Goal: Task Accomplishment & Management: Complete application form

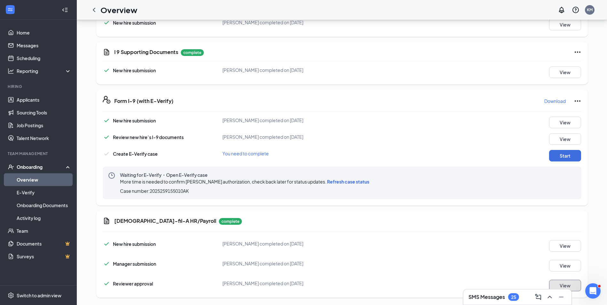
scroll to position [401, 0]
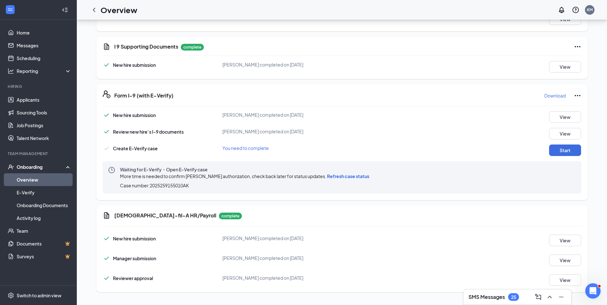
click at [342, 175] on span "Refresh case status" at bounding box center [348, 176] width 42 height 6
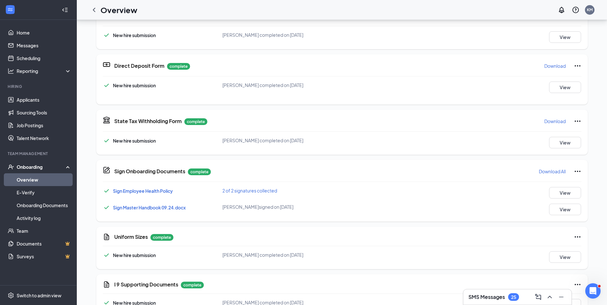
scroll to position [49, 0]
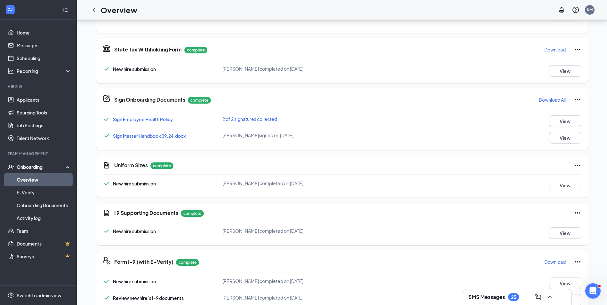
scroll to position [320, 0]
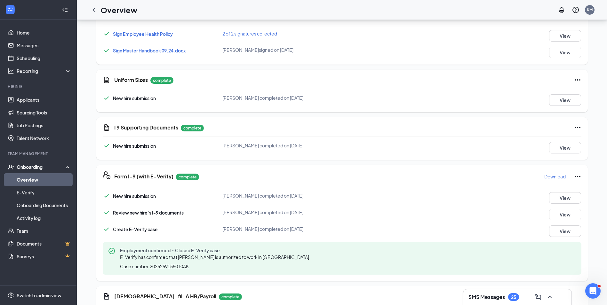
click at [558, 178] on p "Download" at bounding box center [554, 176] width 21 height 6
click at [29, 166] on div "Onboarding" at bounding box center [41, 167] width 49 height 6
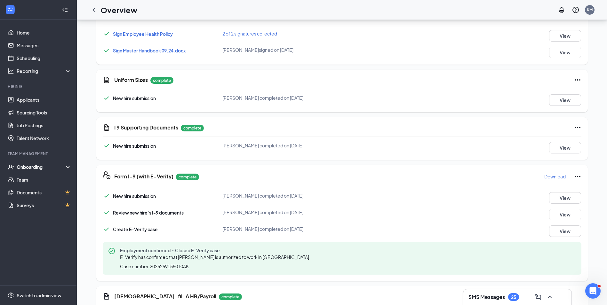
drag, startPoint x: 30, startPoint y: 164, endPoint x: 30, endPoint y: 169, distance: 5.1
click at [30, 164] on div "Onboarding" at bounding box center [41, 167] width 49 height 6
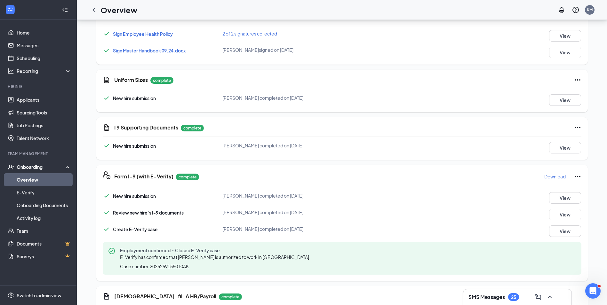
click at [28, 177] on link "Overview" at bounding box center [44, 179] width 55 height 13
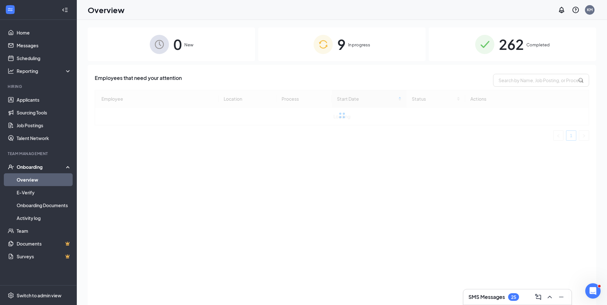
click at [353, 43] on span "In progress" at bounding box center [359, 45] width 22 height 6
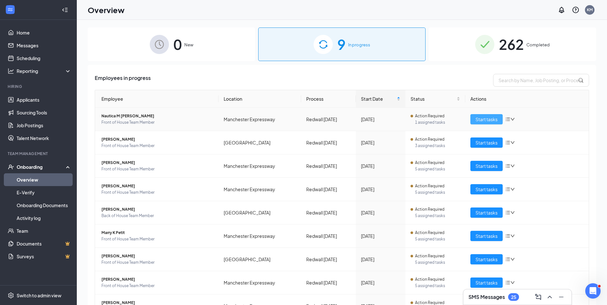
click at [482, 118] on span "Start tasks" at bounding box center [486, 119] width 22 height 7
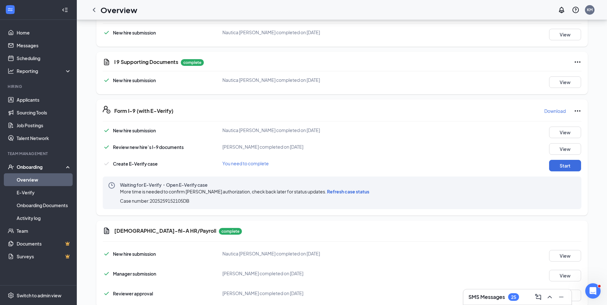
scroll to position [401, 0]
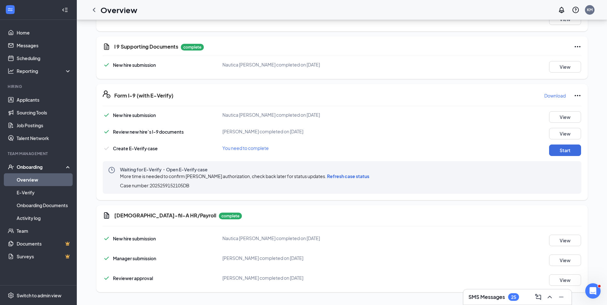
click at [352, 175] on span "Refresh case status" at bounding box center [348, 176] width 42 height 6
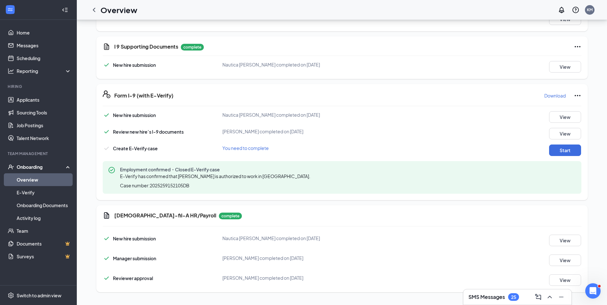
click at [551, 97] on p "Download" at bounding box center [554, 95] width 21 height 6
click at [578, 98] on icon "Ellipses" at bounding box center [578, 96] width 8 height 8
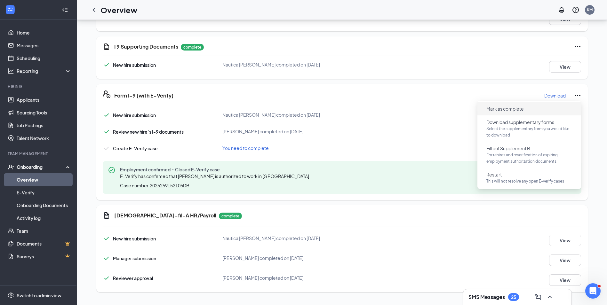
click at [498, 109] on span "Mark as complete" at bounding box center [504, 109] width 37 height 6
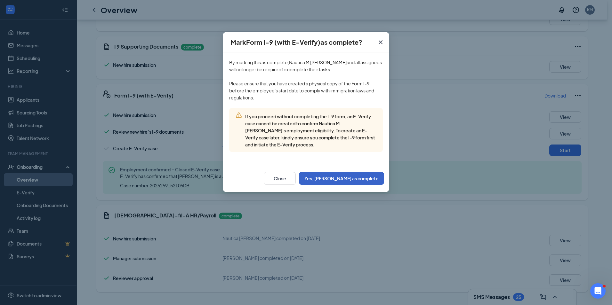
click at [362, 177] on button "Yes, [PERSON_NAME] as complete" at bounding box center [341, 178] width 85 height 13
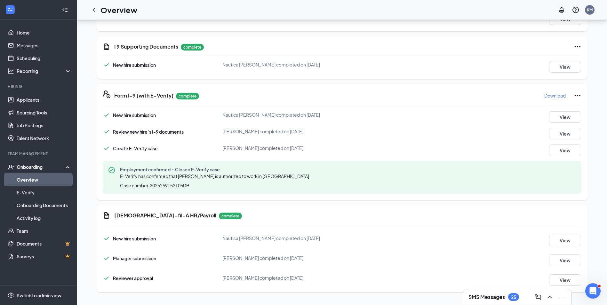
click at [34, 165] on div "Onboarding" at bounding box center [41, 167] width 49 height 6
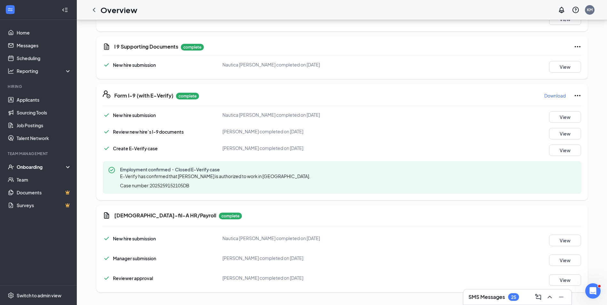
click at [34, 167] on div "Onboarding" at bounding box center [41, 167] width 49 height 6
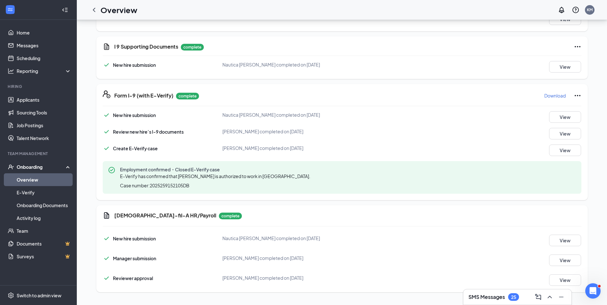
click at [32, 179] on link "Overview" at bounding box center [44, 179] width 55 height 13
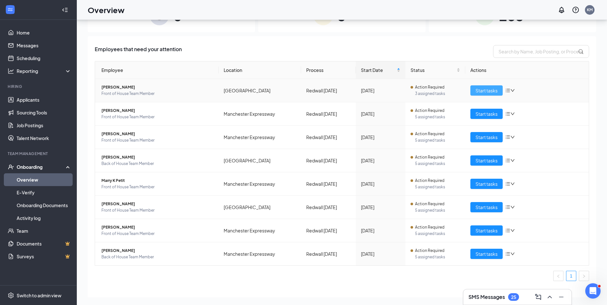
click at [478, 89] on span "Start tasks" at bounding box center [486, 90] width 22 height 7
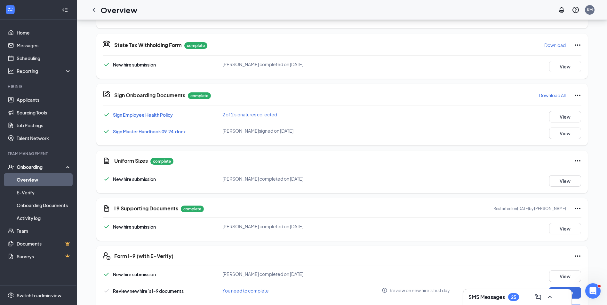
scroll to position [256, 0]
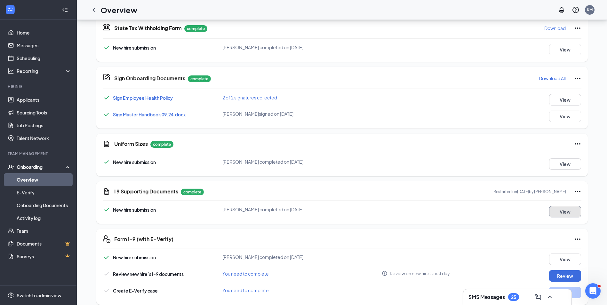
click at [563, 214] on button "View" at bounding box center [565, 212] width 32 height 12
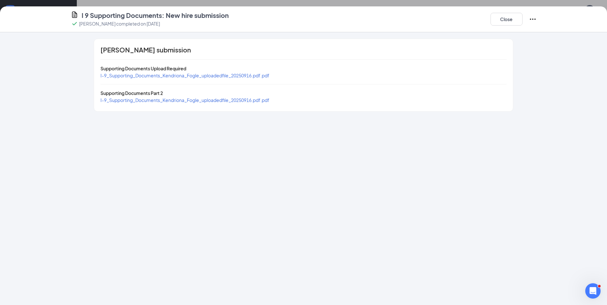
click at [187, 75] on span "I-9_Supporting_Documents_Kendriona_Fogle_uploadedfile_20250916.pdf.pdf" at bounding box center [184, 76] width 169 height 6
click at [237, 101] on span "I-9_Supporting_Documents_Kendriona_Fogle_uploadedfile_20250916.pdf.pdf" at bounding box center [184, 100] width 169 height 6
click at [509, 22] on button "Close" at bounding box center [506, 19] width 32 height 13
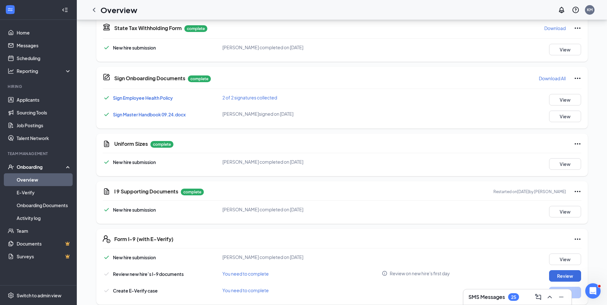
click at [575, 191] on icon "Ellipses" at bounding box center [578, 192] width 8 height 8
click at [586, 203] on span "Restart" at bounding box center [589, 205] width 15 height 6
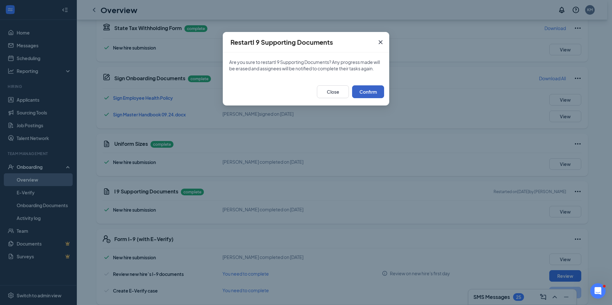
click at [378, 94] on button "Confirm" at bounding box center [368, 91] width 32 height 13
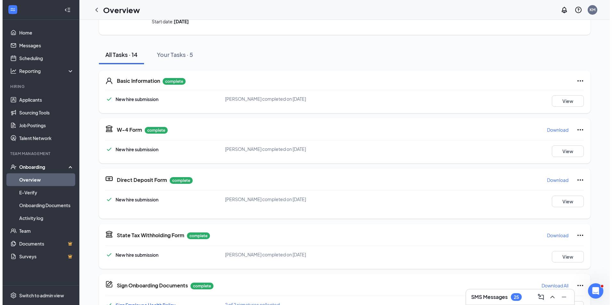
scroll to position [0, 0]
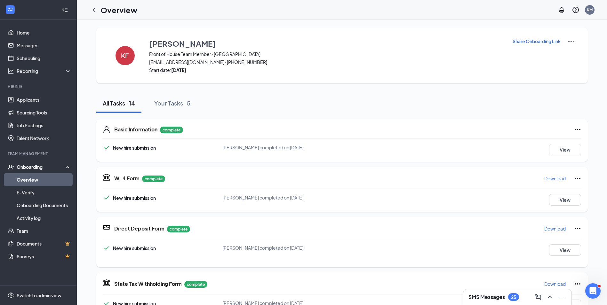
click at [529, 40] on p "Share Onboarding Link" at bounding box center [537, 41] width 48 height 6
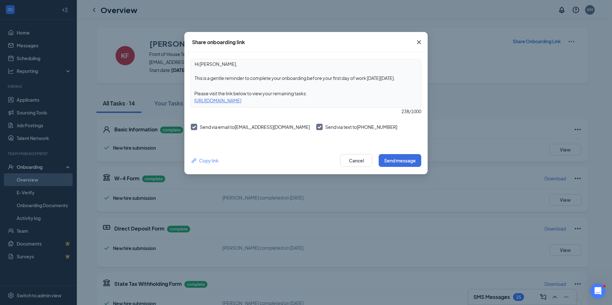
drag, startPoint x: 403, startPoint y: 78, endPoint x: 194, endPoint y: 80, distance: 208.9
click at [194, 80] on textarea "Hi [PERSON_NAME], This is a gentle reminder to complete your onboarding before …" at bounding box center [306, 71] width 230 height 24
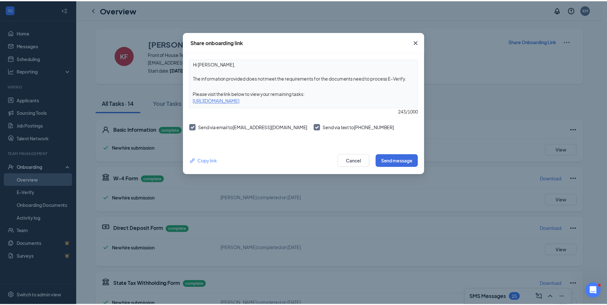
scroll to position [5, 0]
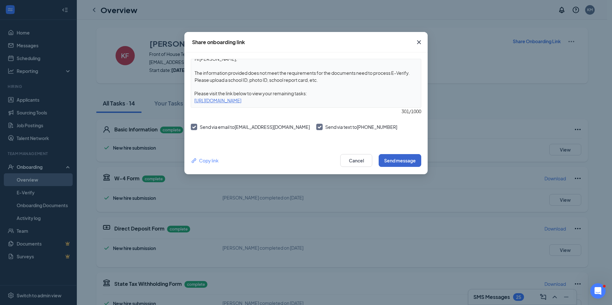
type textarea "Hi [PERSON_NAME], The information provided does not meet the requirements for t…"
click at [401, 161] on button "Send message" at bounding box center [399, 160] width 43 height 13
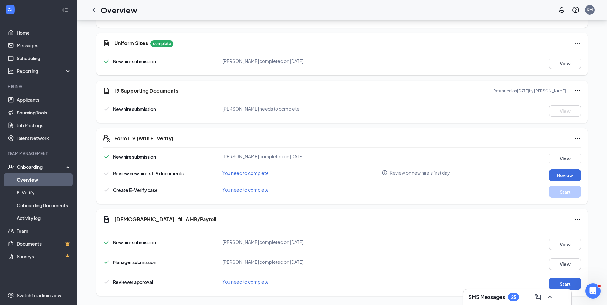
scroll to position [361, 0]
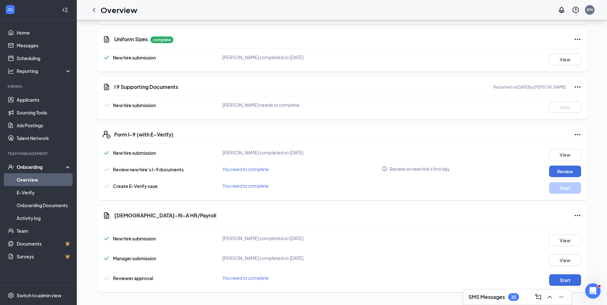
drag, startPoint x: 24, startPoint y: 179, endPoint x: 36, endPoint y: 170, distance: 14.8
click at [24, 179] on link "Overview" at bounding box center [44, 179] width 55 height 13
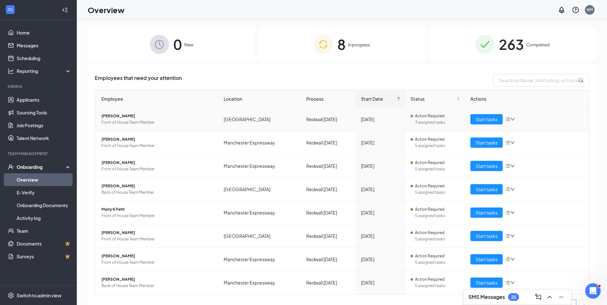
click at [344, 46] on div "8 In progress" at bounding box center [341, 45] width 167 height 34
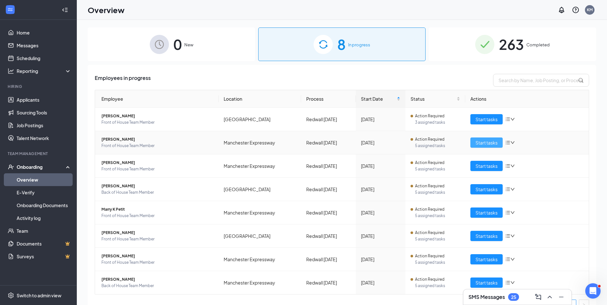
click at [480, 141] on span "Start tasks" at bounding box center [486, 142] width 22 height 7
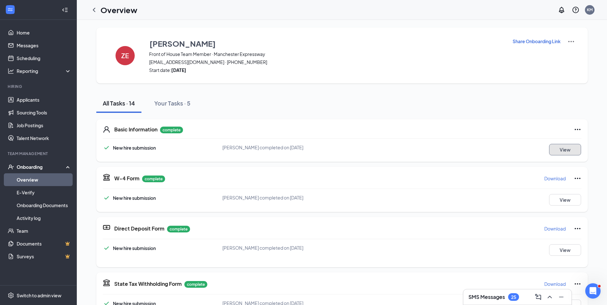
click at [571, 150] on button "View" at bounding box center [565, 150] width 32 height 12
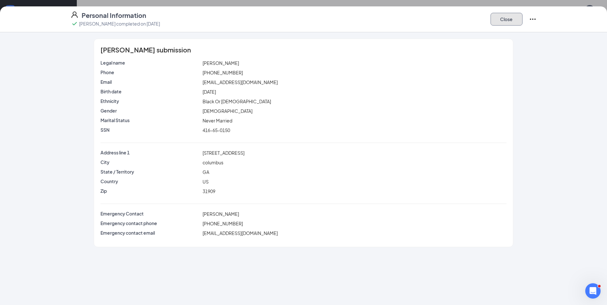
click at [502, 19] on button "Close" at bounding box center [506, 19] width 32 height 13
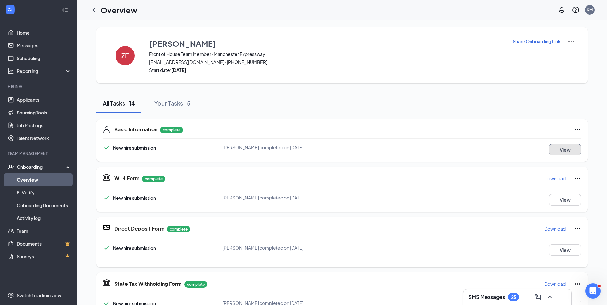
scroll to position [32, 0]
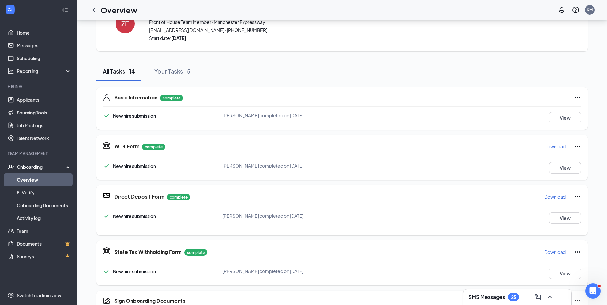
click at [555, 146] on p "Download" at bounding box center [554, 146] width 21 height 6
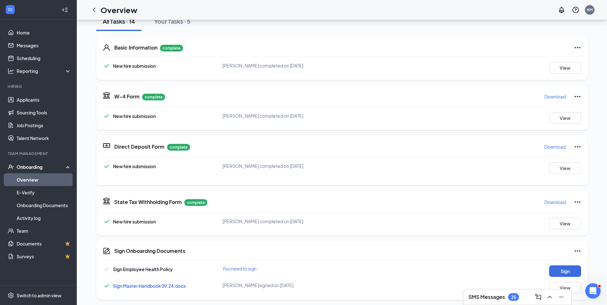
scroll to position [96, 0]
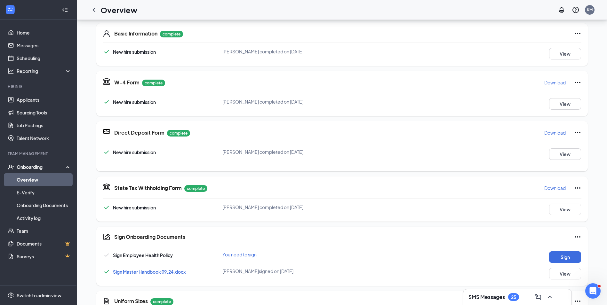
click at [555, 188] on p "Download" at bounding box center [554, 188] width 21 height 6
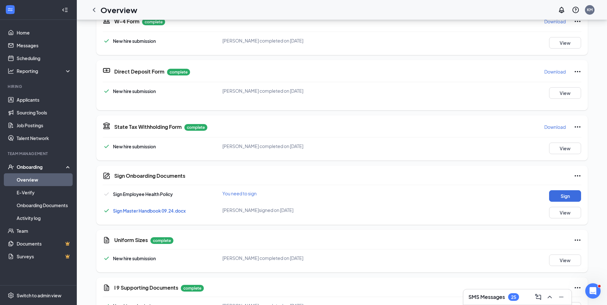
scroll to position [160, 0]
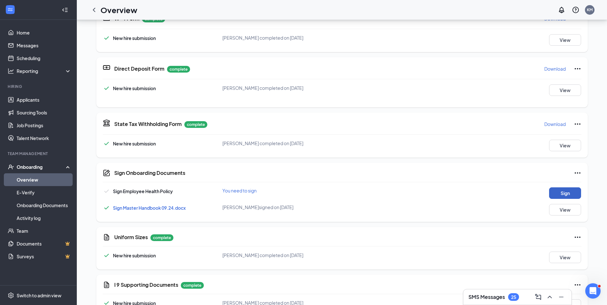
click at [559, 193] on button "Sign" at bounding box center [565, 193] width 32 height 12
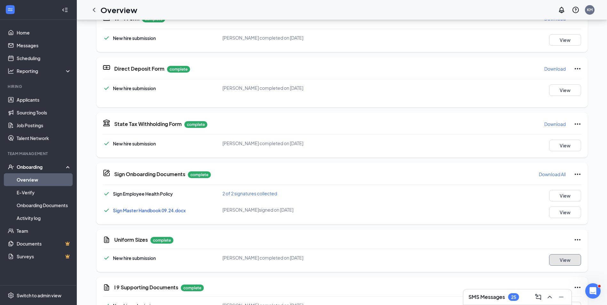
click at [559, 261] on button "View" at bounding box center [565, 260] width 32 height 12
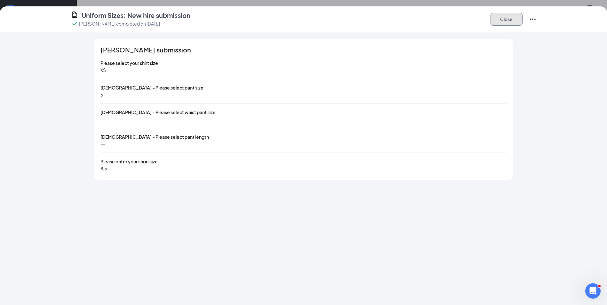
click at [513, 22] on button "Close" at bounding box center [506, 19] width 32 height 13
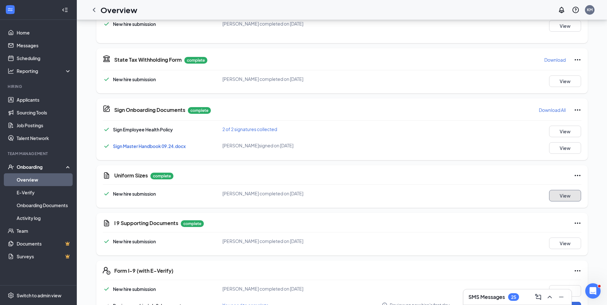
scroll to position [256, 0]
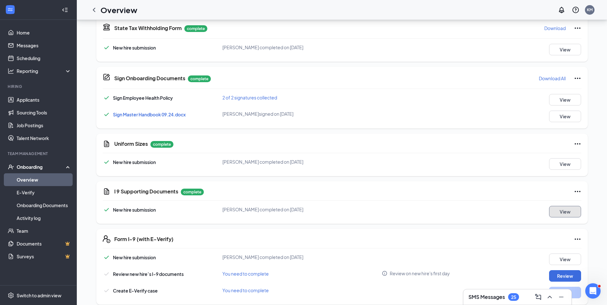
click at [566, 214] on button "View" at bounding box center [565, 212] width 32 height 12
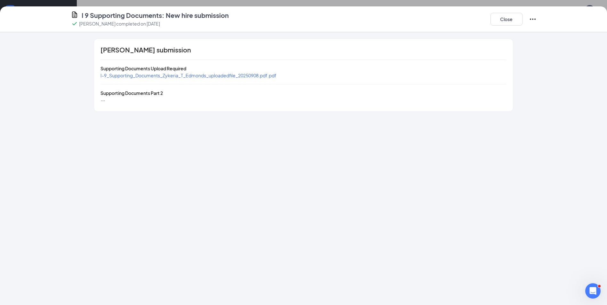
click at [251, 75] on span "I-9_Supporting_Documents_Zykeria_T_Edmonds_uploadedfile_20250908.pdf.pdf" at bounding box center [188, 76] width 176 height 6
click at [499, 21] on button "Close" at bounding box center [506, 19] width 32 height 13
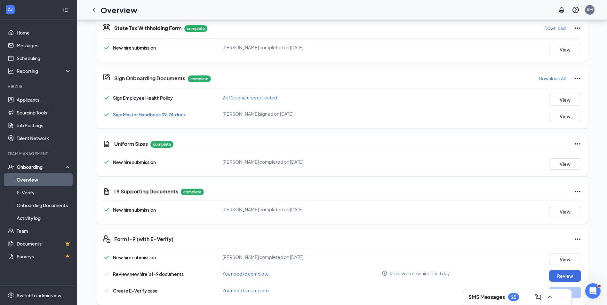
click at [579, 191] on icon "Ellipses" at bounding box center [578, 192] width 8 height 8
click at [585, 201] on button "Restart" at bounding box center [590, 205] width 26 height 10
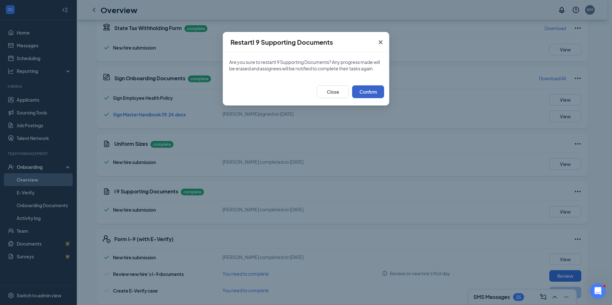
click at [382, 96] on button "Confirm" at bounding box center [368, 91] width 32 height 13
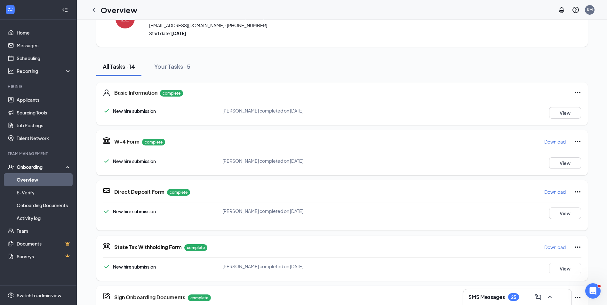
scroll to position [0, 0]
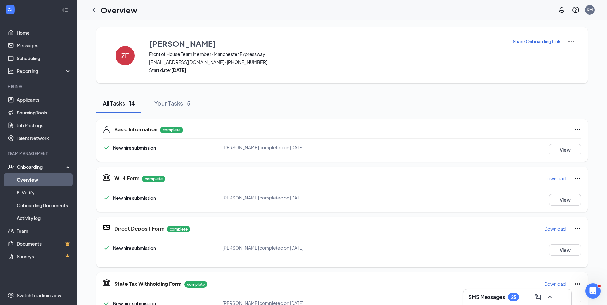
click at [538, 41] on p "Share Onboarding Link" at bounding box center [537, 41] width 48 height 6
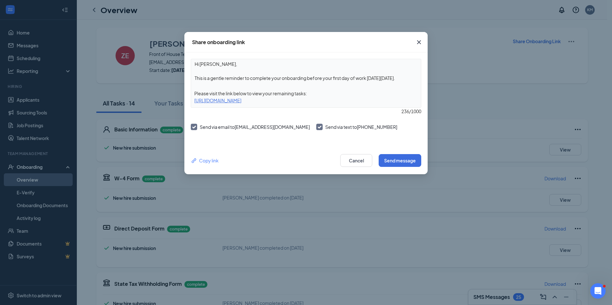
drag, startPoint x: 393, startPoint y: 78, endPoint x: 188, endPoint y: 79, distance: 204.8
click at [188, 79] on div "Hi [PERSON_NAME], This is a gentle reminder to complete your onboarding before …" at bounding box center [305, 99] width 243 height 94
type textarea "Hi [PERSON_NAME], Please upload the proper I-9 supporting documents to include …"
click at [401, 163] on button "Send message" at bounding box center [399, 160] width 43 height 13
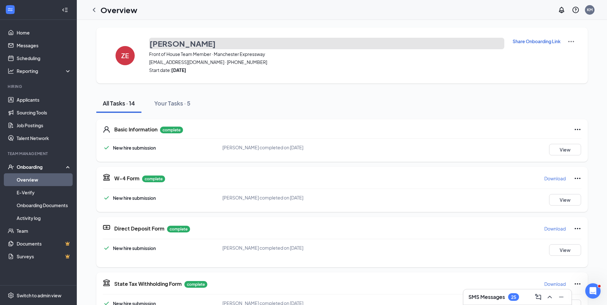
click at [203, 43] on h3 "[PERSON_NAME]" at bounding box center [182, 43] width 66 height 11
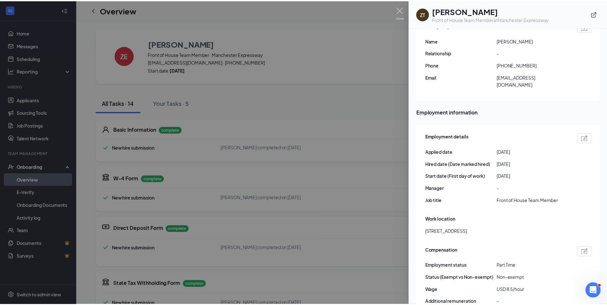
scroll to position [256, 0]
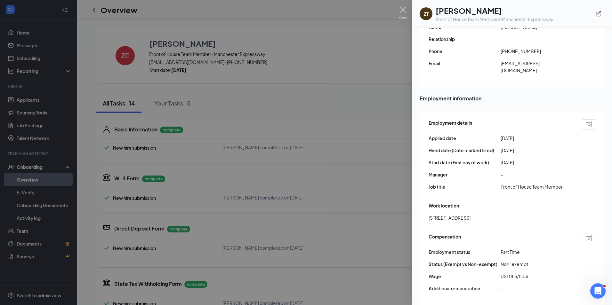
click at [403, 11] on img at bounding box center [403, 12] width 8 height 12
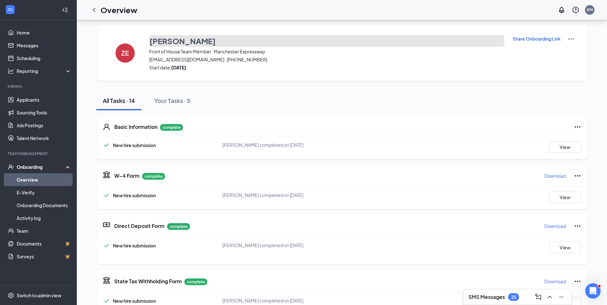
scroll to position [0, 0]
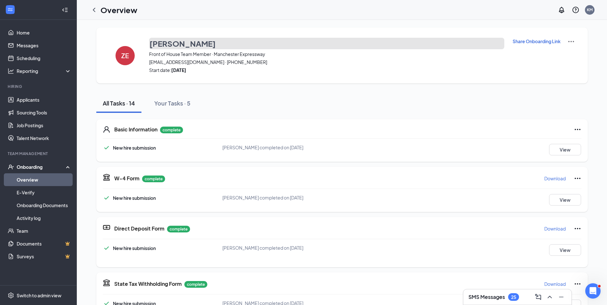
click at [183, 45] on h3 "[PERSON_NAME]" at bounding box center [182, 43] width 66 height 11
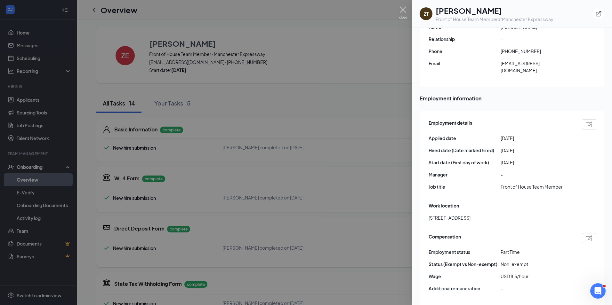
click at [405, 10] on img at bounding box center [403, 12] width 8 height 12
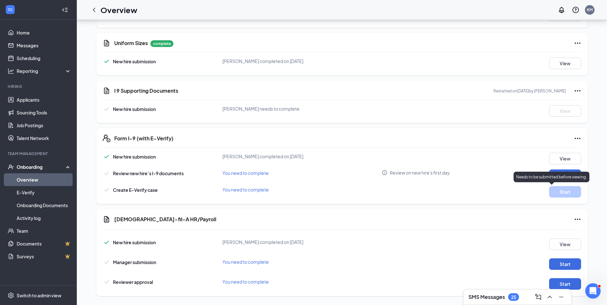
scroll to position [361, 0]
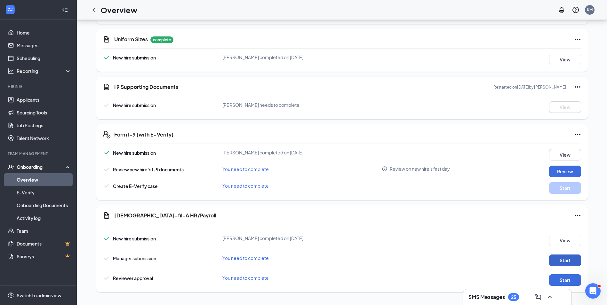
click at [567, 260] on button "Start" at bounding box center [565, 261] width 32 height 12
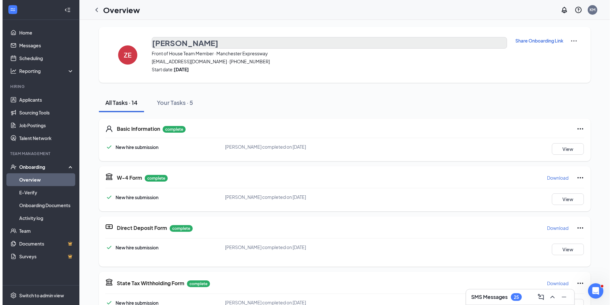
scroll to position [0, 0]
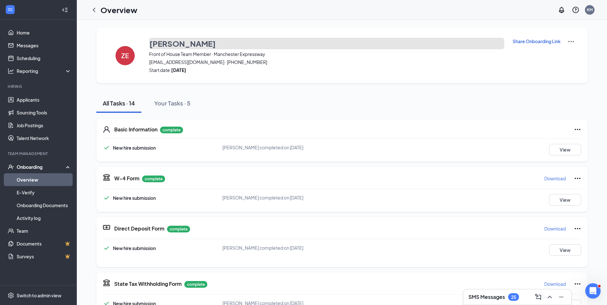
click at [169, 44] on h3 "[PERSON_NAME]" at bounding box center [182, 43] width 66 height 11
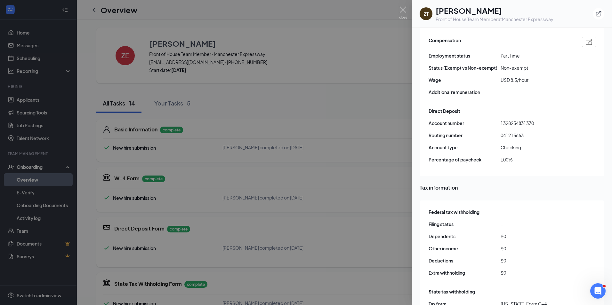
scroll to position [447, 0]
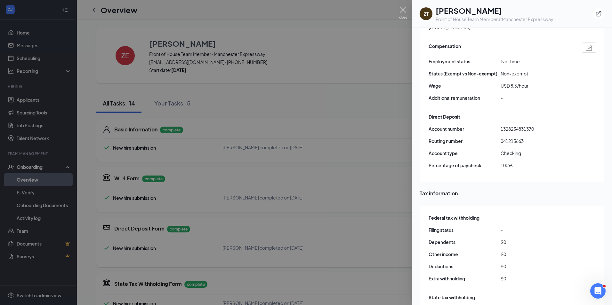
click at [404, 8] on img at bounding box center [403, 12] width 8 height 12
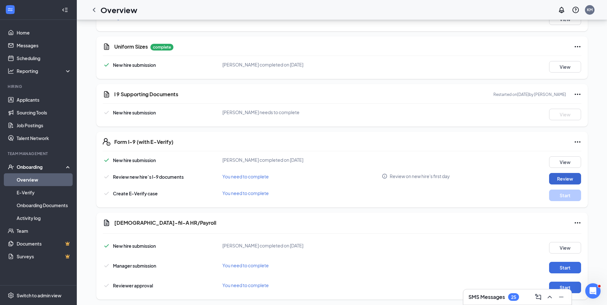
scroll to position [361, 0]
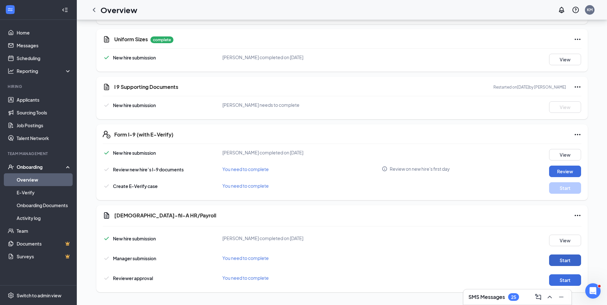
click at [571, 261] on button "Start" at bounding box center [565, 261] width 32 height 12
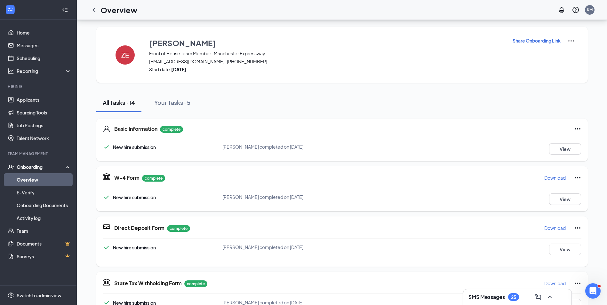
scroll to position [0, 0]
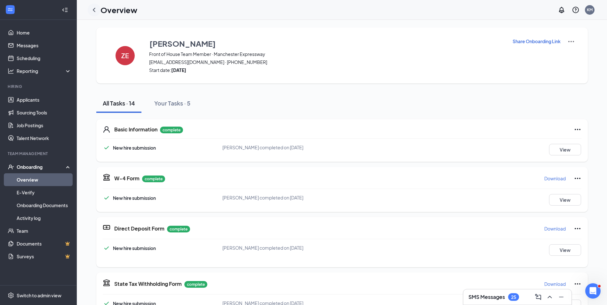
click at [91, 9] on icon "ChevronLeft" at bounding box center [94, 10] width 8 height 8
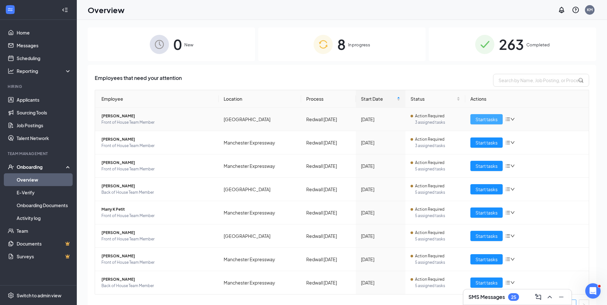
click at [480, 120] on span "Start tasks" at bounding box center [486, 119] width 22 height 7
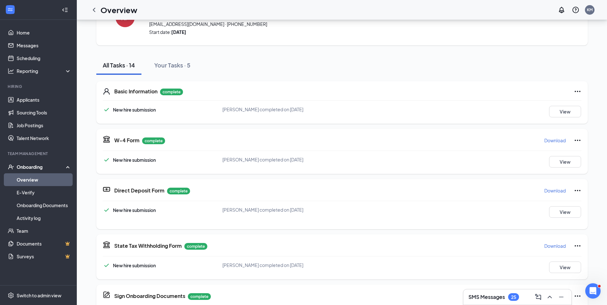
scroll to position [32, 0]
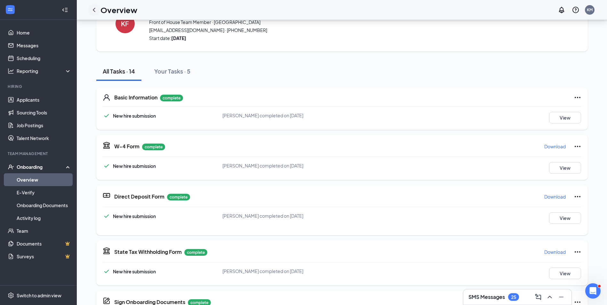
click at [95, 10] on icon "ChevronLeft" at bounding box center [94, 10] width 8 height 8
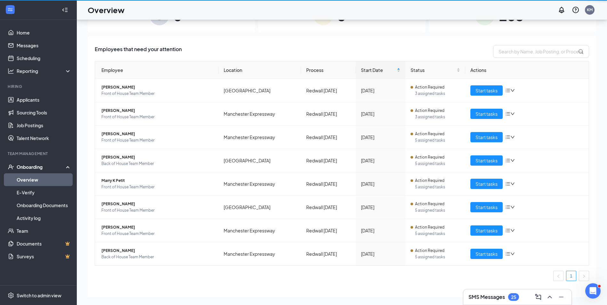
scroll to position [29, 0]
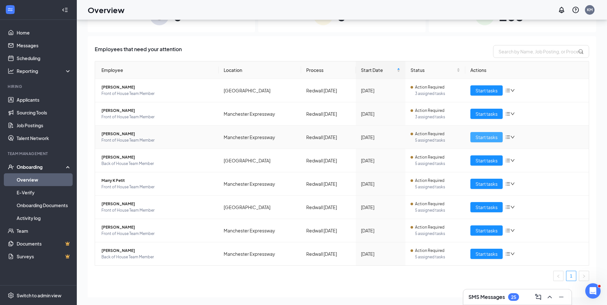
click at [483, 139] on span "Start tasks" at bounding box center [486, 137] width 22 height 7
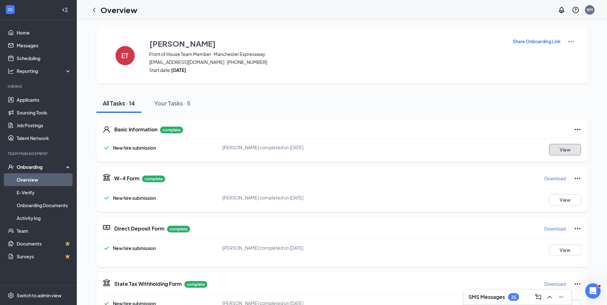
click at [562, 148] on button "View" at bounding box center [565, 150] width 32 height 12
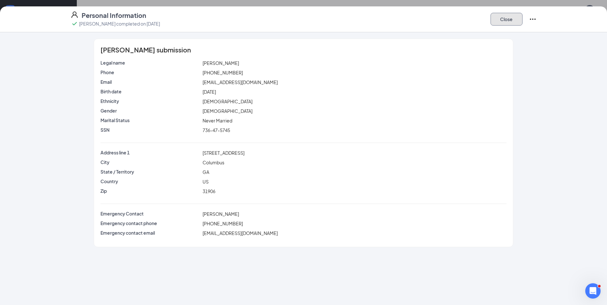
click at [501, 17] on button "Close" at bounding box center [506, 19] width 32 height 13
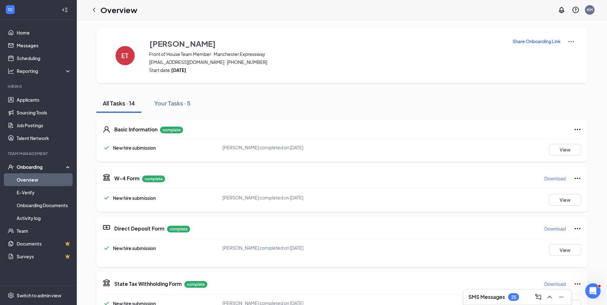
click at [555, 178] on p "Download" at bounding box center [554, 178] width 21 height 6
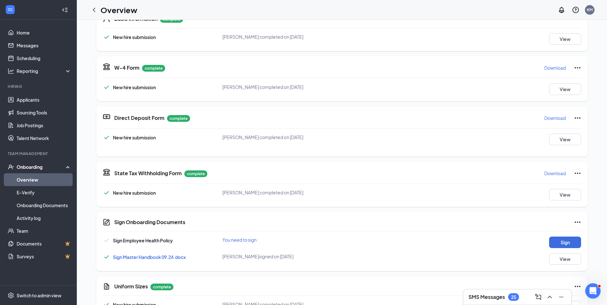
scroll to position [128, 0]
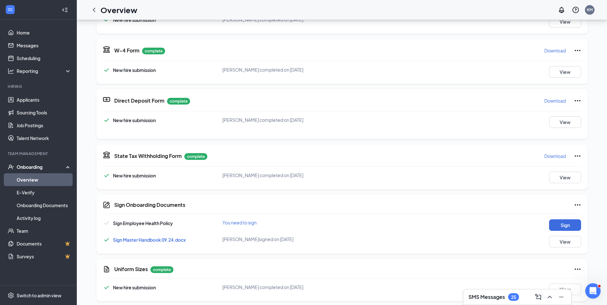
click at [555, 157] on p "Download" at bounding box center [554, 156] width 21 height 6
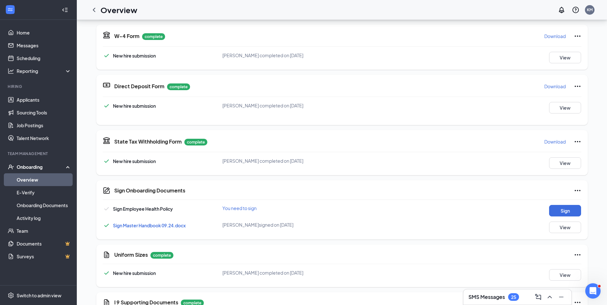
scroll to position [160, 0]
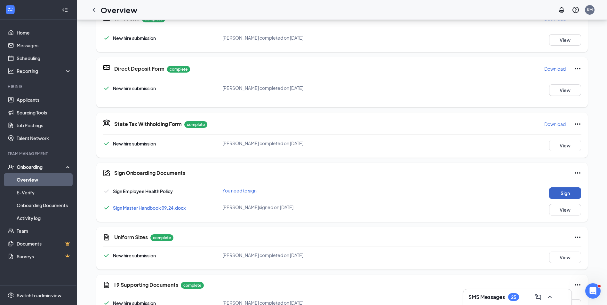
click at [557, 191] on button "Sign" at bounding box center [565, 193] width 32 height 12
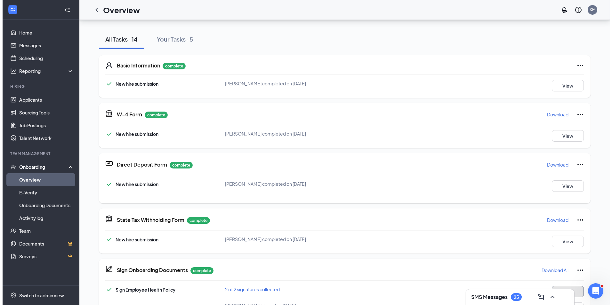
scroll to position [0, 0]
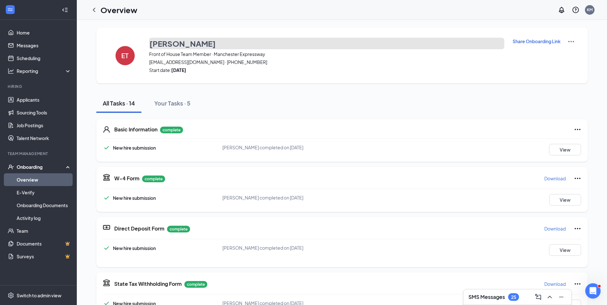
click at [177, 42] on h3 "[PERSON_NAME]" at bounding box center [182, 43] width 66 height 11
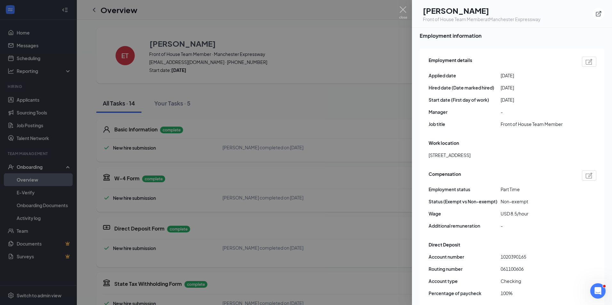
scroll to position [320, 0]
click at [402, 8] on img at bounding box center [403, 12] width 8 height 12
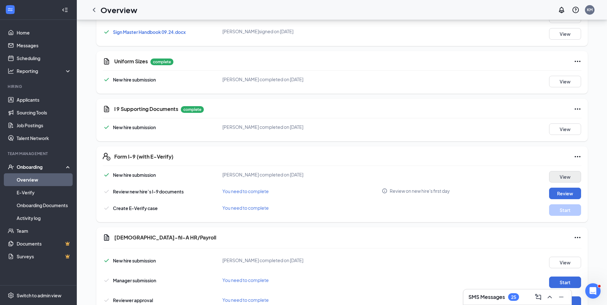
scroll to position [361, 0]
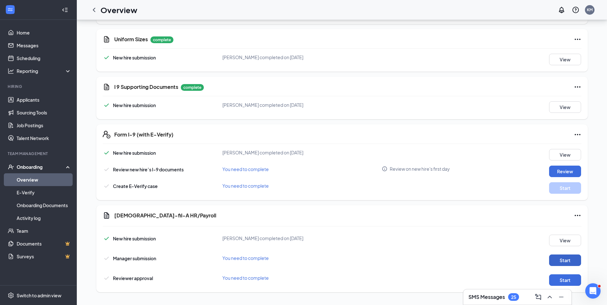
click at [570, 262] on button "Start" at bounding box center [565, 261] width 32 height 12
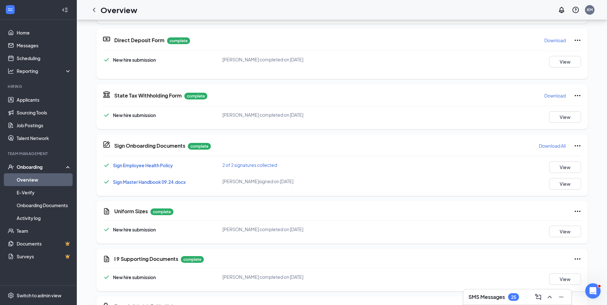
scroll to position [192, 0]
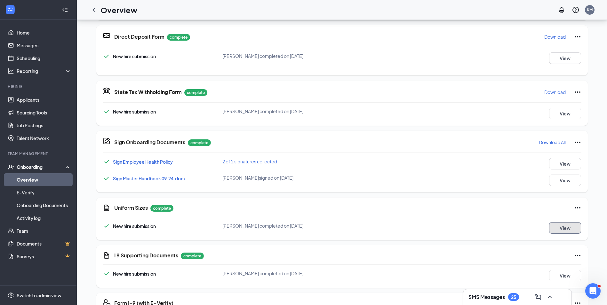
click at [559, 229] on button "View" at bounding box center [565, 228] width 32 height 12
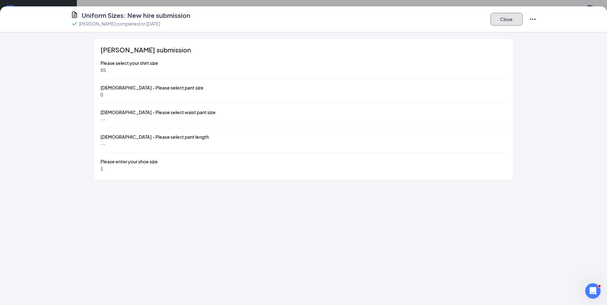
click at [508, 24] on button "Close" at bounding box center [506, 19] width 32 height 13
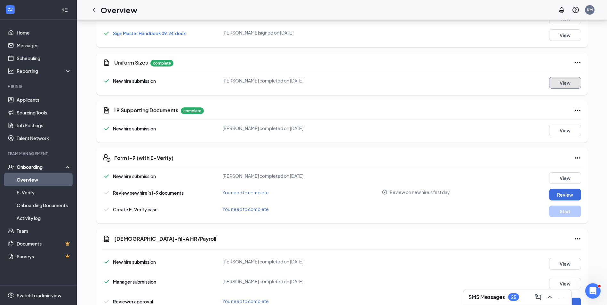
scroll to position [320, 0]
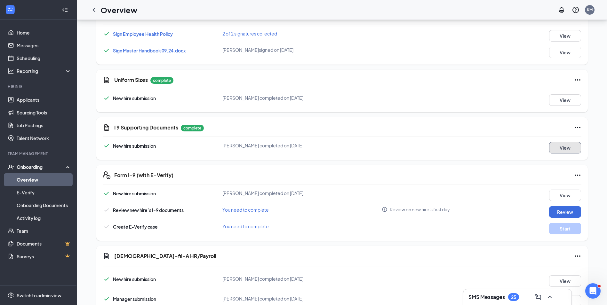
click at [572, 149] on button "View" at bounding box center [565, 148] width 32 height 12
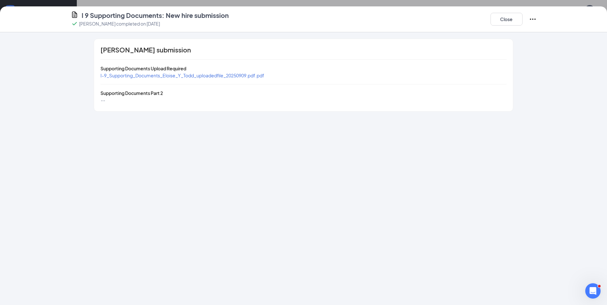
click at [238, 74] on span "I-9_Supporting_Documents_Eloise_Y_Todd_uploadedfile_20250909.pdf.pdf" at bounding box center [182, 76] width 164 height 6
click at [510, 22] on button "Close" at bounding box center [506, 19] width 32 height 13
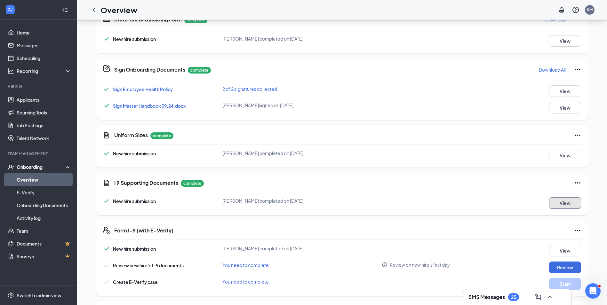
scroll to position [361, 0]
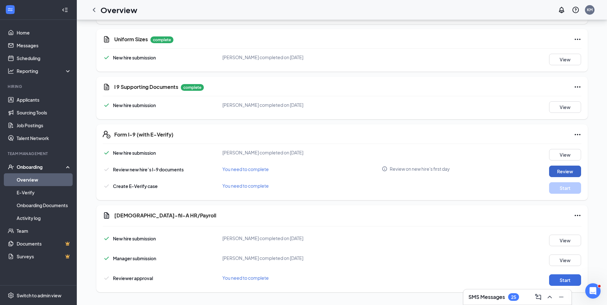
click at [573, 172] on button "Review" at bounding box center [565, 172] width 32 height 12
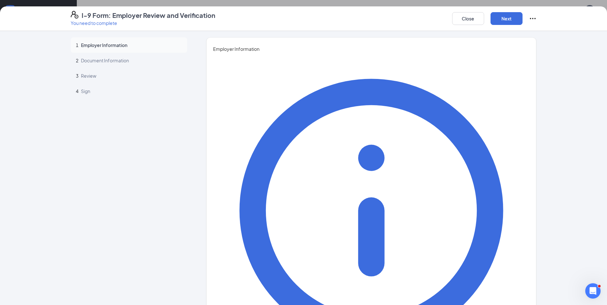
type input "[PERSON_NAME]"
type input "Administrative Director"
type input "[EMAIL_ADDRESS][DEMOGRAPHIC_DATA][DOMAIN_NAME]"
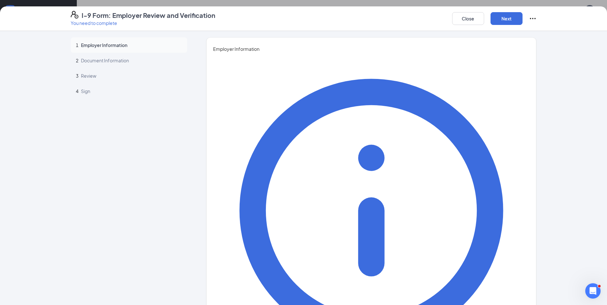
type input "7062233115"
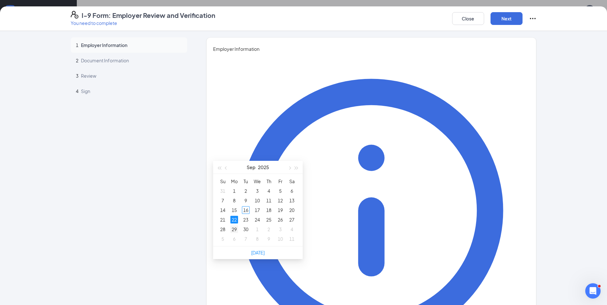
type input "[DATE]"
click at [236, 230] on div "29" at bounding box center [234, 230] width 8 height 8
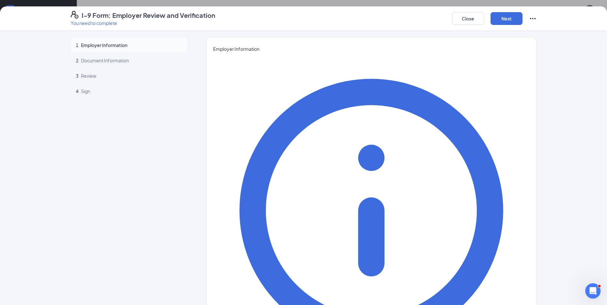
click at [414, 193] on div "You must be a representative of the employer who is authorized to examine the n…" at bounding box center [371, 278] width 316 height 452
click at [513, 15] on button "Next" at bounding box center [506, 18] width 32 height 13
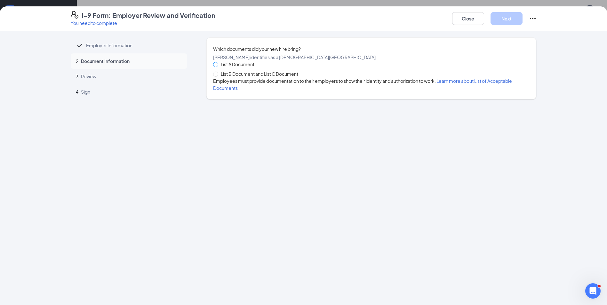
click at [218, 67] on span at bounding box center [215, 64] width 5 height 5
click at [218, 67] on input "List A Document" at bounding box center [215, 64] width 4 height 4
radio input "true"
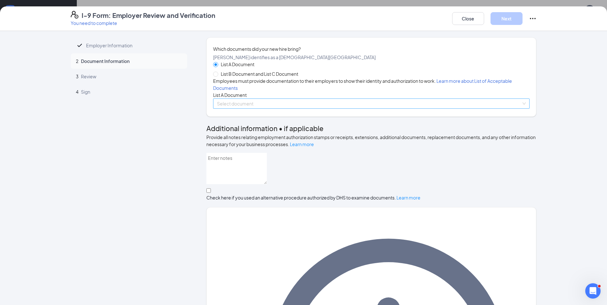
click at [267, 108] on input "search" at bounding box center [369, 104] width 304 height 10
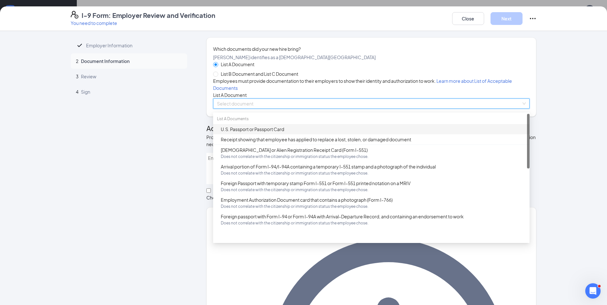
click at [264, 133] on div "U.S. Passport or Passport Card" at bounding box center [373, 129] width 305 height 7
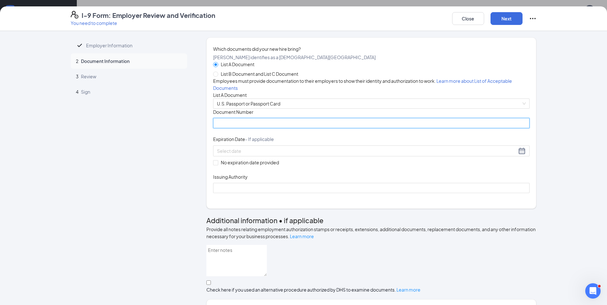
click at [260, 128] on input "Document Number" at bounding box center [371, 123] width 316 height 10
type input "A15039670"
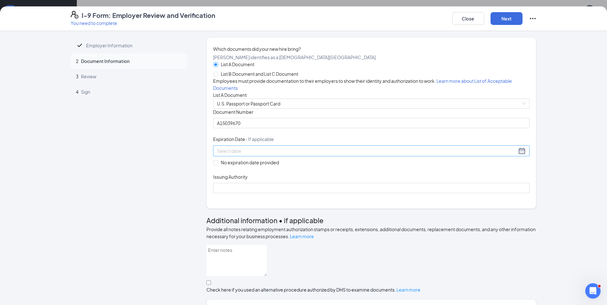
click at [296, 155] on input at bounding box center [367, 150] width 300 height 7
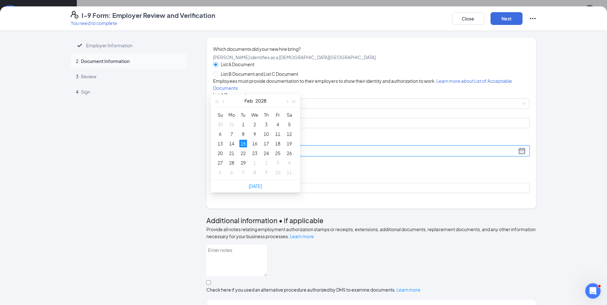
click at [243, 143] on div "15" at bounding box center [243, 144] width 8 height 8
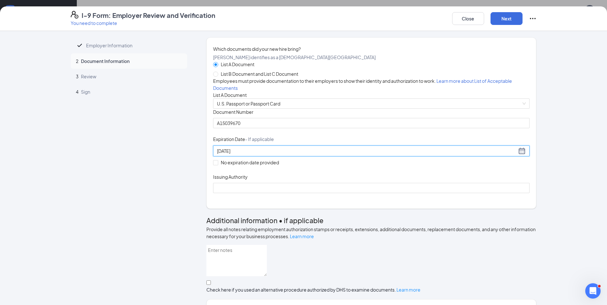
type input "[DATE]"
click at [375, 179] on div "Document Title U.S. Passport or Passport Card Document Number [PASSPORT] Expira…" at bounding box center [371, 151] width 316 height 84
click at [509, 22] on button "Next" at bounding box center [506, 18] width 32 height 13
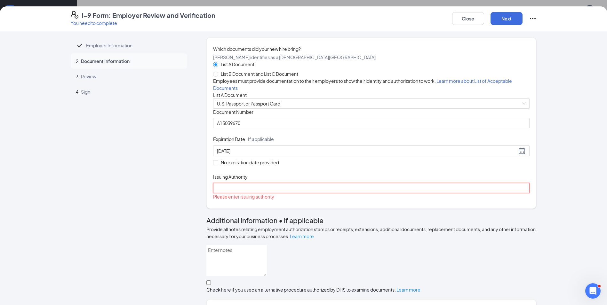
click at [284, 193] on input "Issuing Authority" at bounding box center [371, 188] width 316 height 10
type input "[GEOGRAPHIC_DATA]"
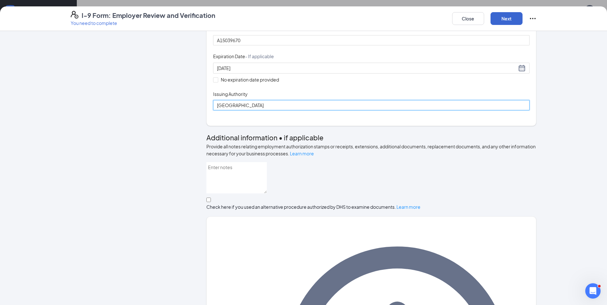
scroll to position [96, 0]
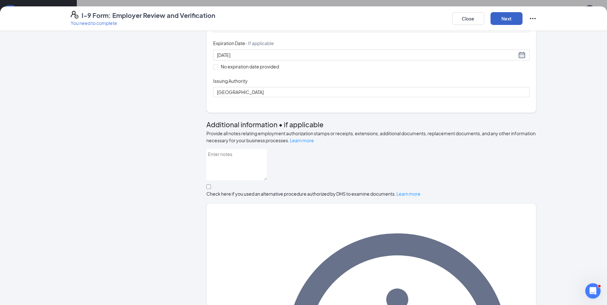
click at [502, 19] on button "Next" at bounding box center [506, 18] width 32 height 13
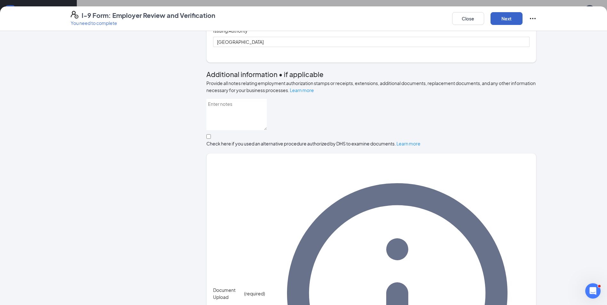
scroll to position [0, 0]
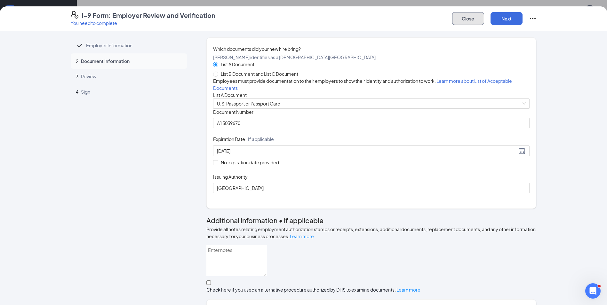
click at [459, 16] on button "Close" at bounding box center [468, 18] width 32 height 13
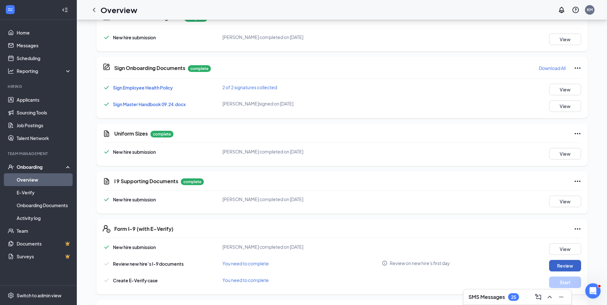
scroll to position [265, 0]
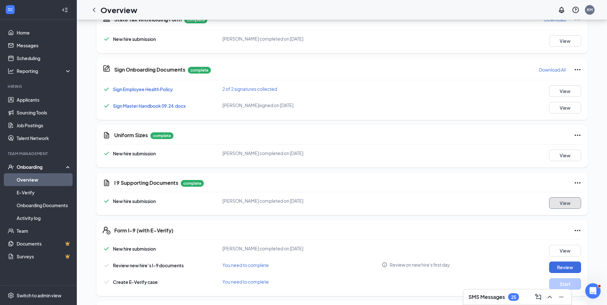
click at [563, 202] on button "View" at bounding box center [565, 203] width 32 height 12
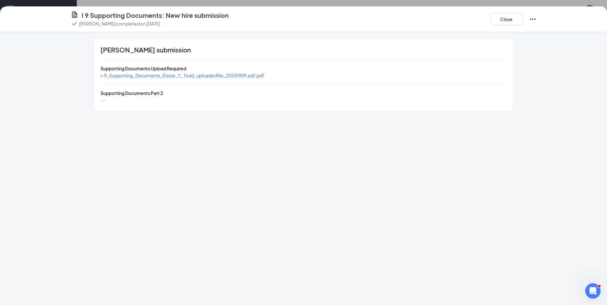
click at [222, 74] on span "I-9_Supporting_Documents_Eloise_Y_Todd_uploadedfile_20250909.pdf.pdf" at bounding box center [182, 76] width 164 height 6
click at [504, 21] on button "Close" at bounding box center [506, 19] width 32 height 13
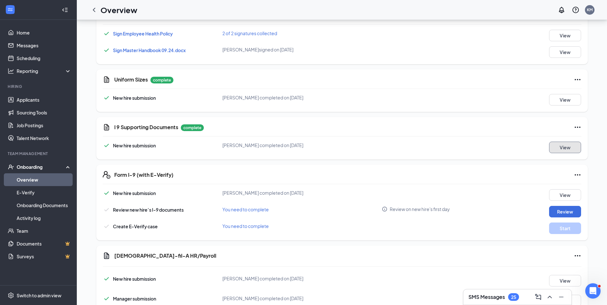
scroll to position [329, 0]
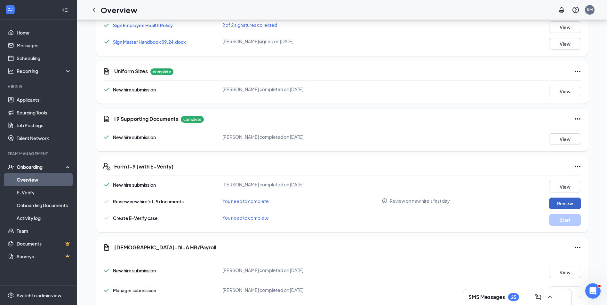
click at [569, 202] on button "Review" at bounding box center [565, 204] width 32 height 12
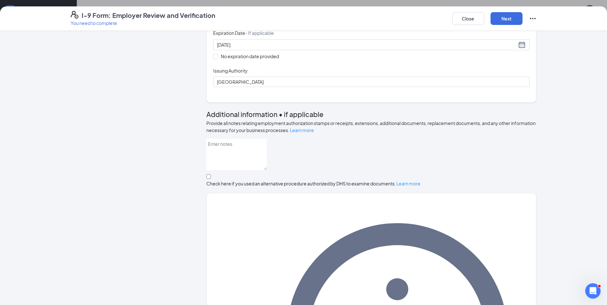
scroll to position [135, 0]
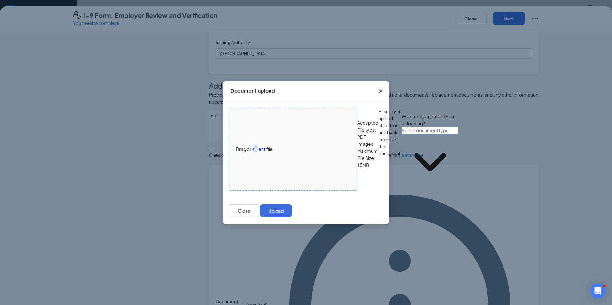
click at [255, 127] on span "Drag or select file" at bounding box center [292, 149] width 127 height 82
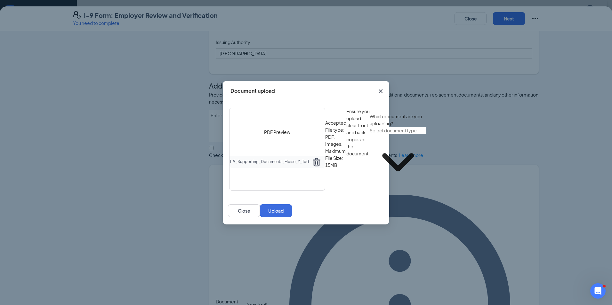
click at [370, 134] on input "text" at bounding box center [398, 130] width 57 height 7
click at [294, 218] on div "U.S. Passport or Passport Card" at bounding box center [266, 221] width 63 height 7
type input "U.S. Passport or Passport Card"
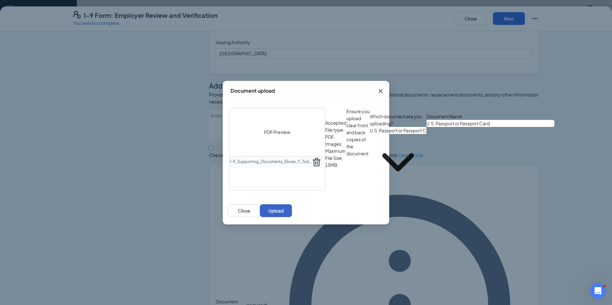
click at [292, 217] on button "Upload" at bounding box center [276, 210] width 32 height 13
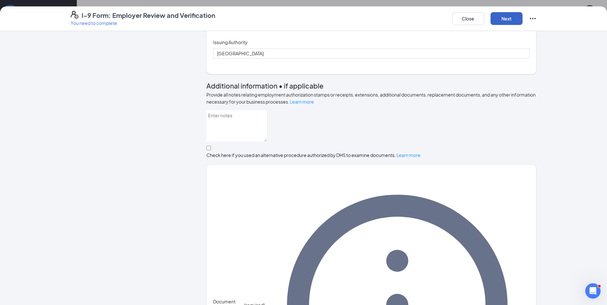
click at [512, 18] on button "Next" at bounding box center [506, 18] width 32 height 13
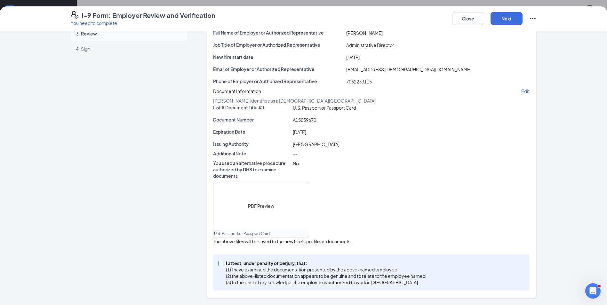
click at [220, 262] on span at bounding box center [220, 263] width 5 height 5
click at [220, 262] on input "I attest, under penalty of [PERSON_NAME], that: (1) I have examined the documen…" at bounding box center [220, 263] width 4 height 4
checkbox input "true"
click at [506, 19] on button "Next" at bounding box center [506, 18] width 32 height 13
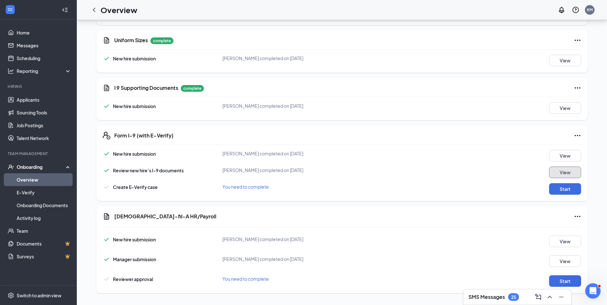
scroll to position [361, 0]
click at [571, 188] on button "Start" at bounding box center [565, 188] width 32 height 12
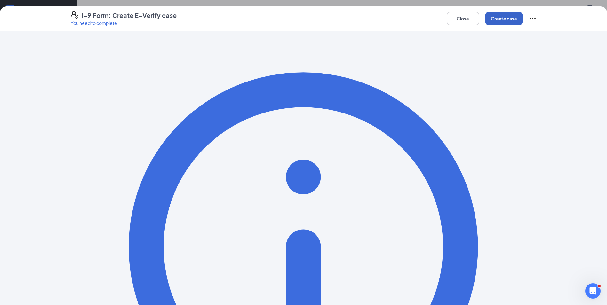
click at [504, 16] on button "Create case" at bounding box center [503, 18] width 37 height 13
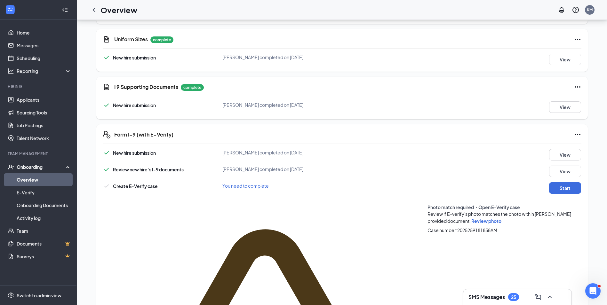
click at [471, 218] on span "Review photo" at bounding box center [486, 221] width 30 height 6
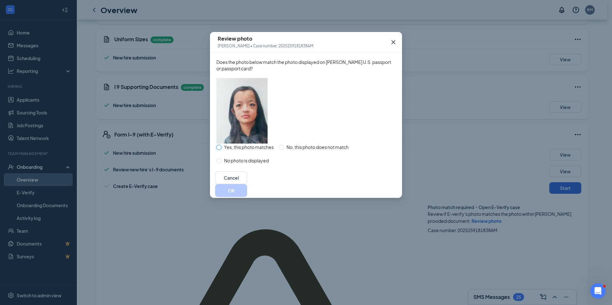
click at [219, 150] on input "Yes, this photo matches" at bounding box center [218, 147] width 5 height 5
radio input "true"
click at [247, 197] on button "OK" at bounding box center [231, 190] width 32 height 13
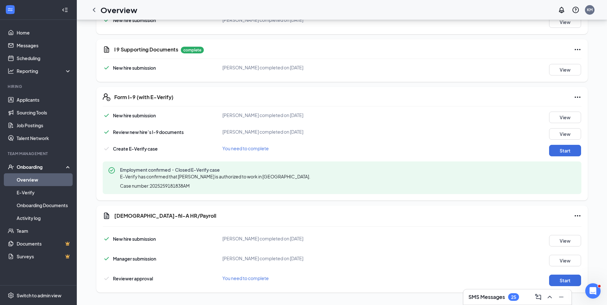
scroll to position [398, 0]
click at [556, 280] on button "Start" at bounding box center [565, 281] width 32 height 12
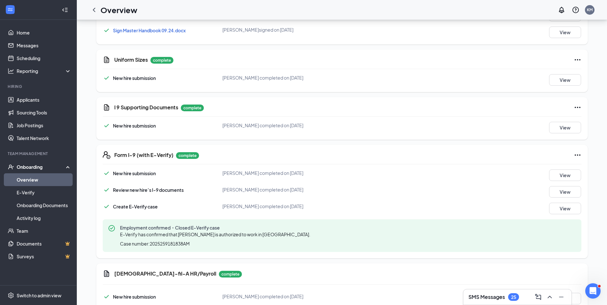
scroll to position [352, 0]
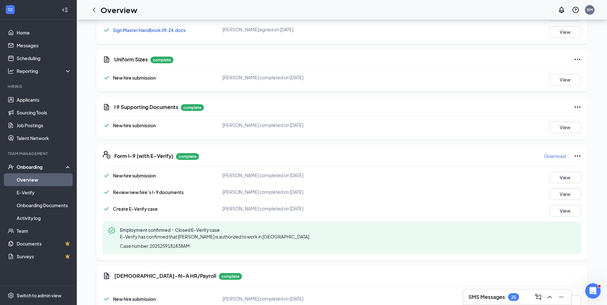
scroll to position [352, 0]
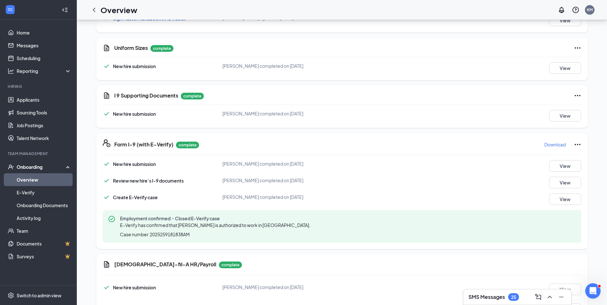
click at [551, 147] on p "Download" at bounding box center [554, 144] width 21 height 6
click at [96, 9] on icon "ChevronLeft" at bounding box center [94, 10] width 8 height 8
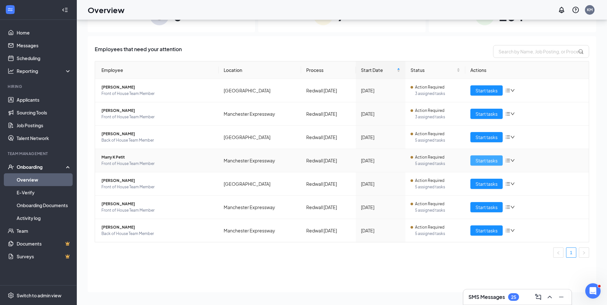
click at [489, 160] on span "Start tasks" at bounding box center [486, 160] width 22 height 7
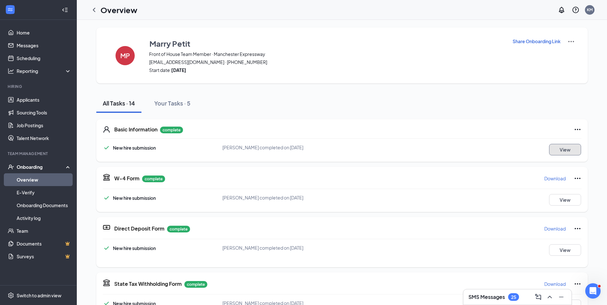
click at [560, 149] on button "View" at bounding box center [565, 150] width 32 height 12
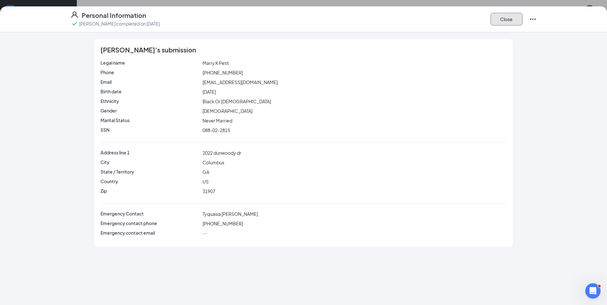
click at [507, 18] on button "Close" at bounding box center [506, 19] width 32 height 13
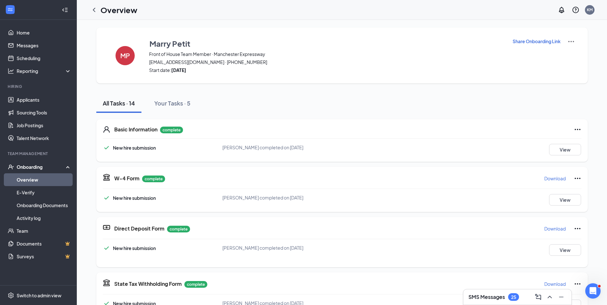
click at [556, 179] on p "Download" at bounding box center [554, 178] width 21 height 6
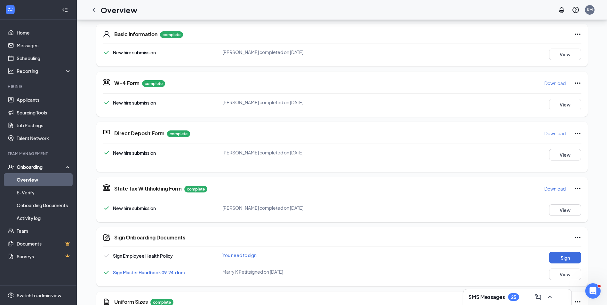
scroll to position [96, 0]
click at [557, 188] on p "Download" at bounding box center [554, 188] width 21 height 6
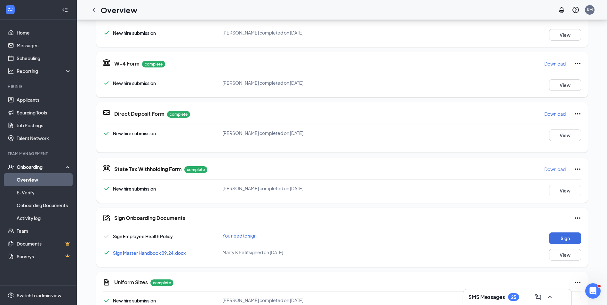
scroll to position [160, 0]
